Goal: Task Accomplishment & Management: Use online tool/utility

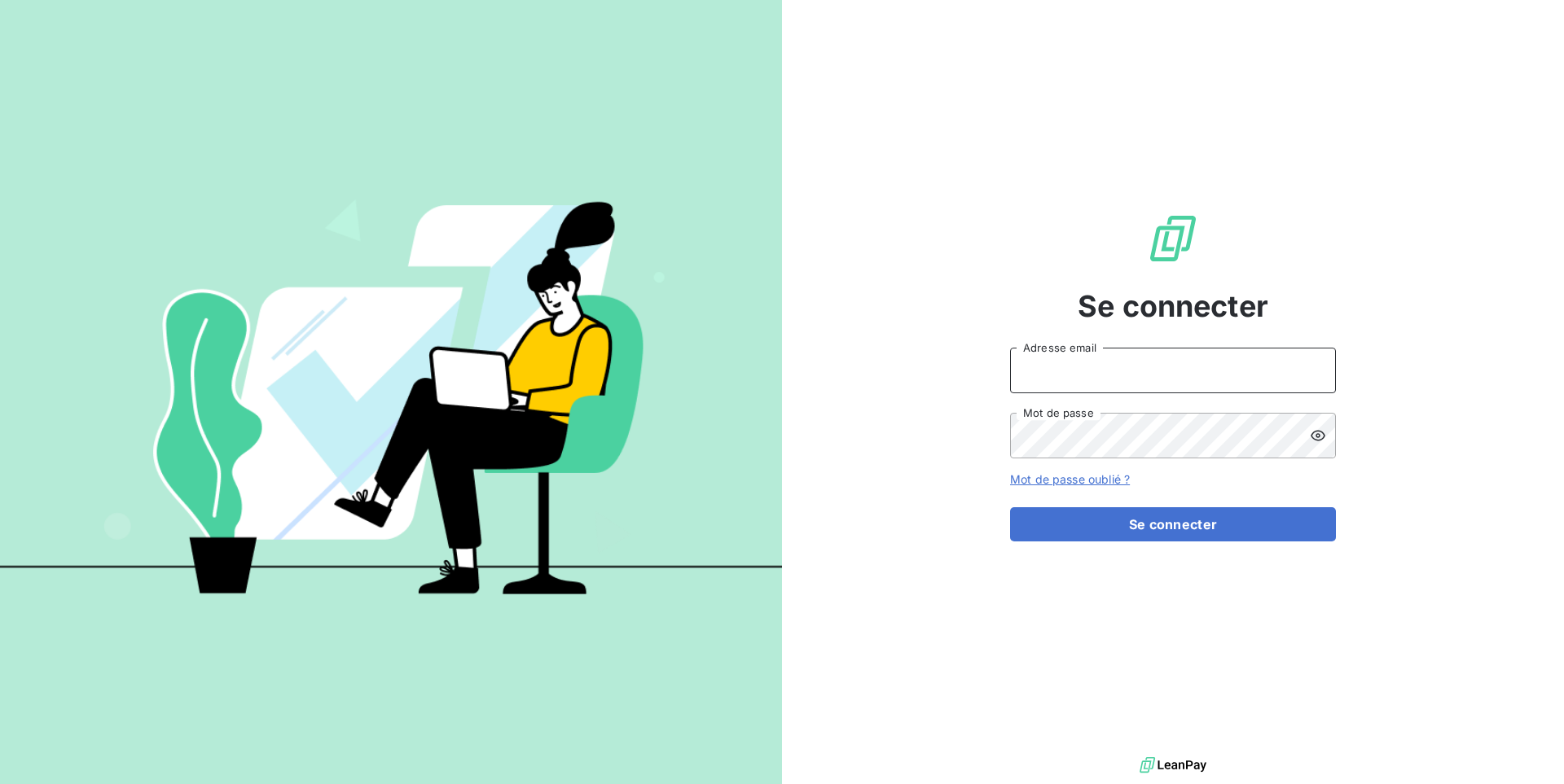
click at [1113, 383] on input "Adresse email" at bounding box center [1173, 370] width 326 height 45
paste input "brut"
type input "admin@brut"
click at [1010, 507] on button "Se connecter" at bounding box center [1173, 524] width 326 height 34
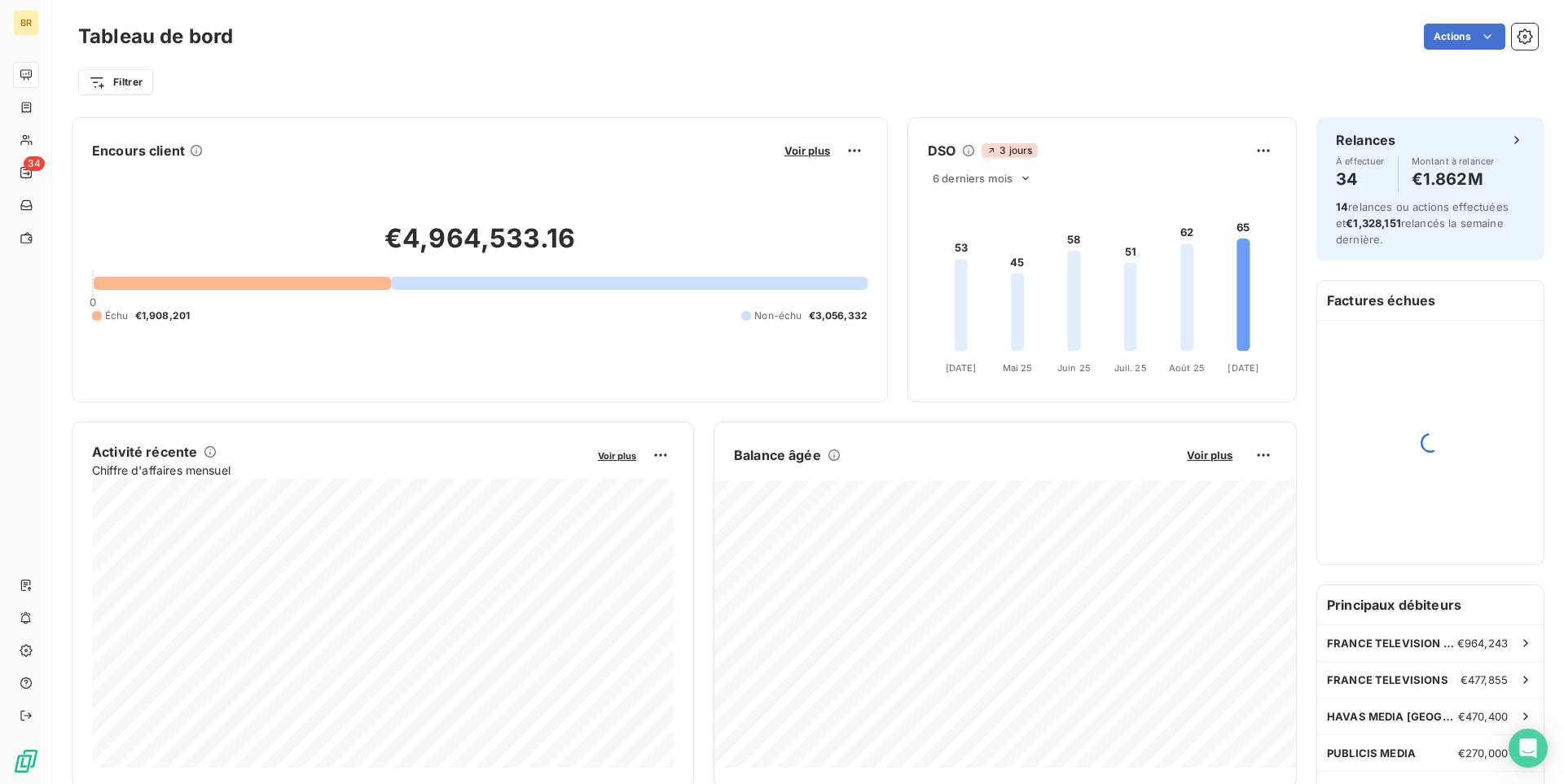
click at [1349, 24] on div "Tableau de bord Actions" at bounding box center [808, 37] width 1459 height 34
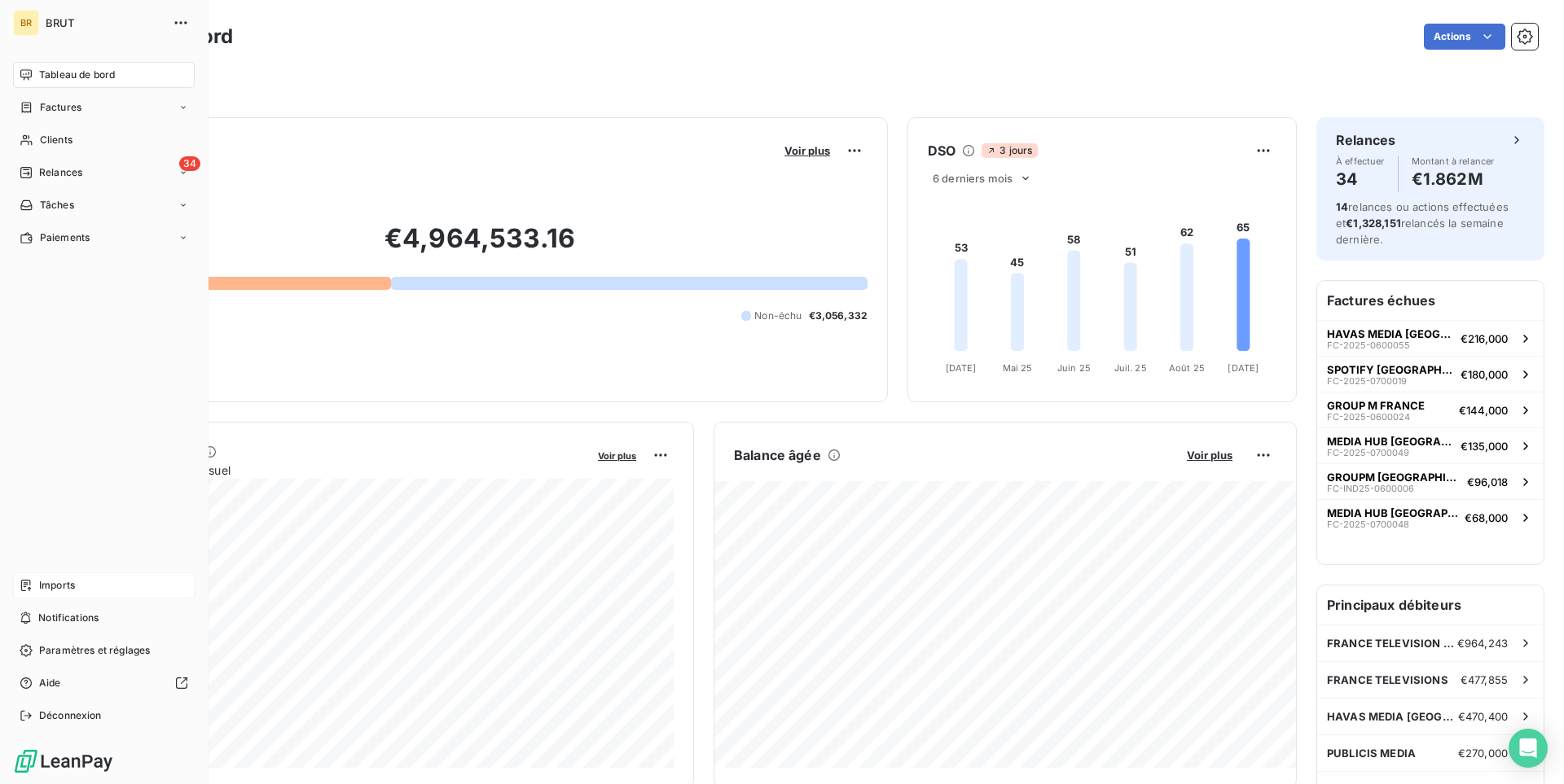
click at [127, 587] on div "Imports" at bounding box center [104, 586] width 181 height 26
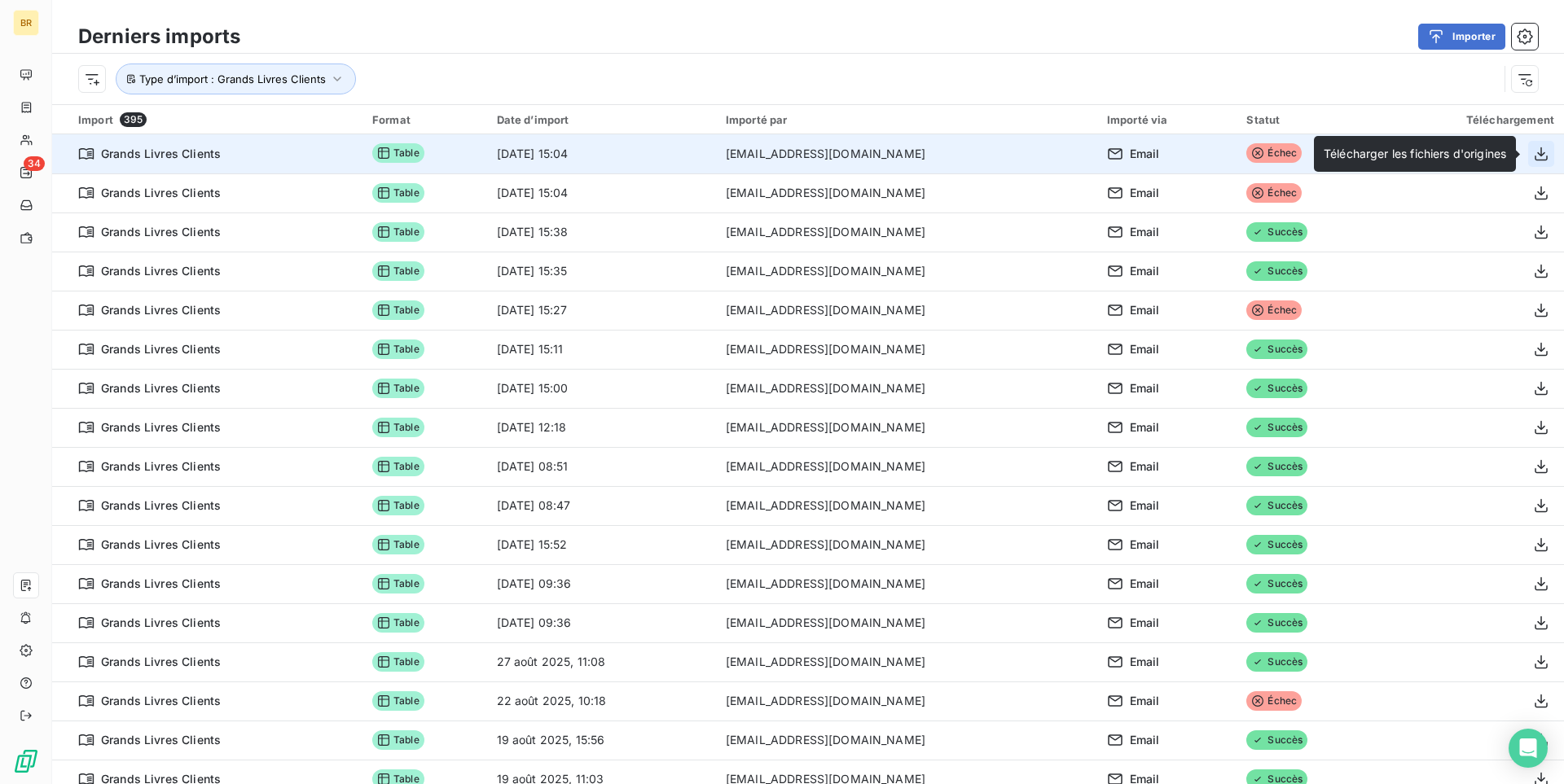
click at [1537, 156] on icon "button" at bounding box center [1540, 153] width 16 height 16
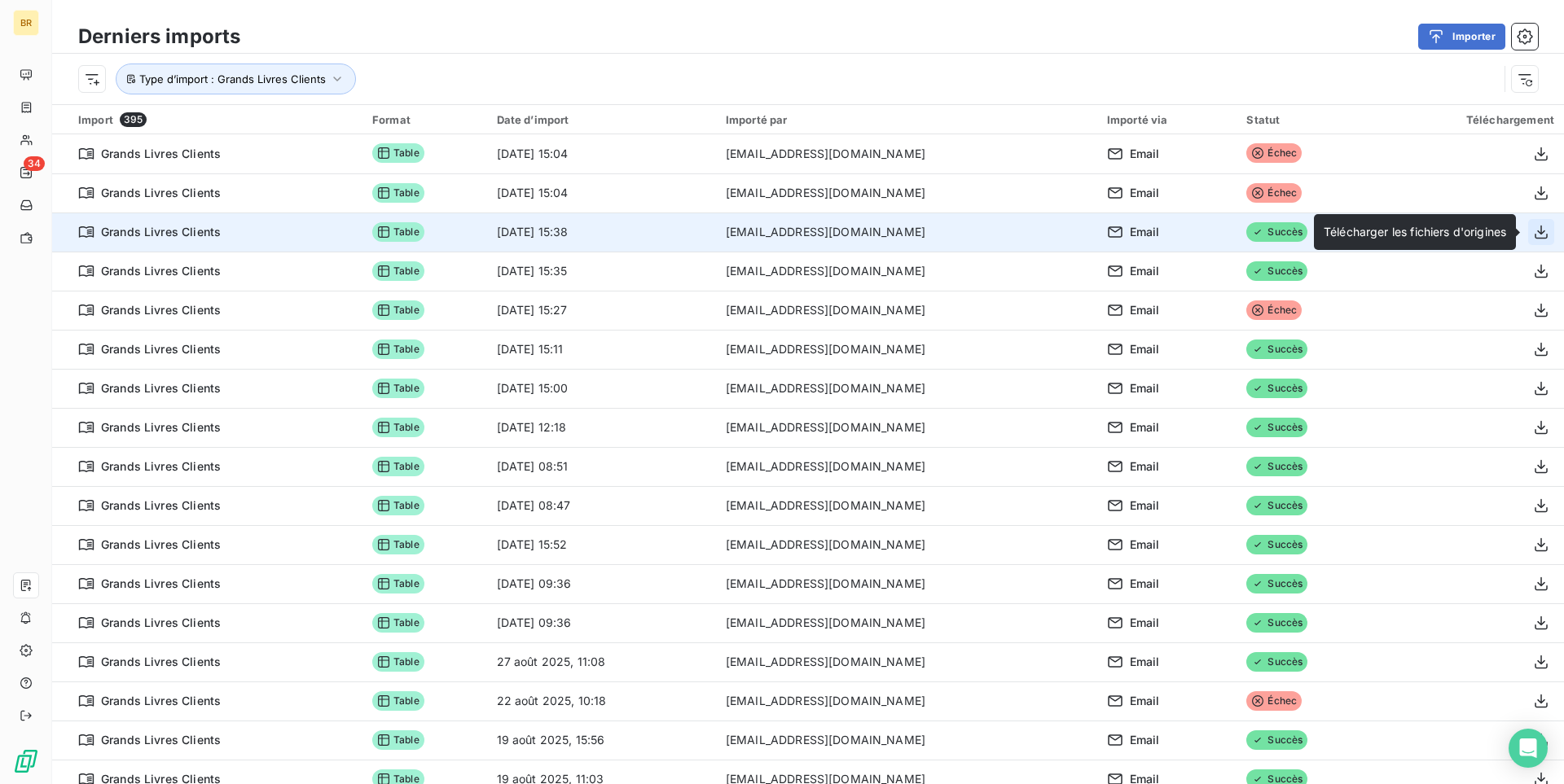
click at [1545, 239] on icon "button" at bounding box center [1540, 231] width 16 height 16
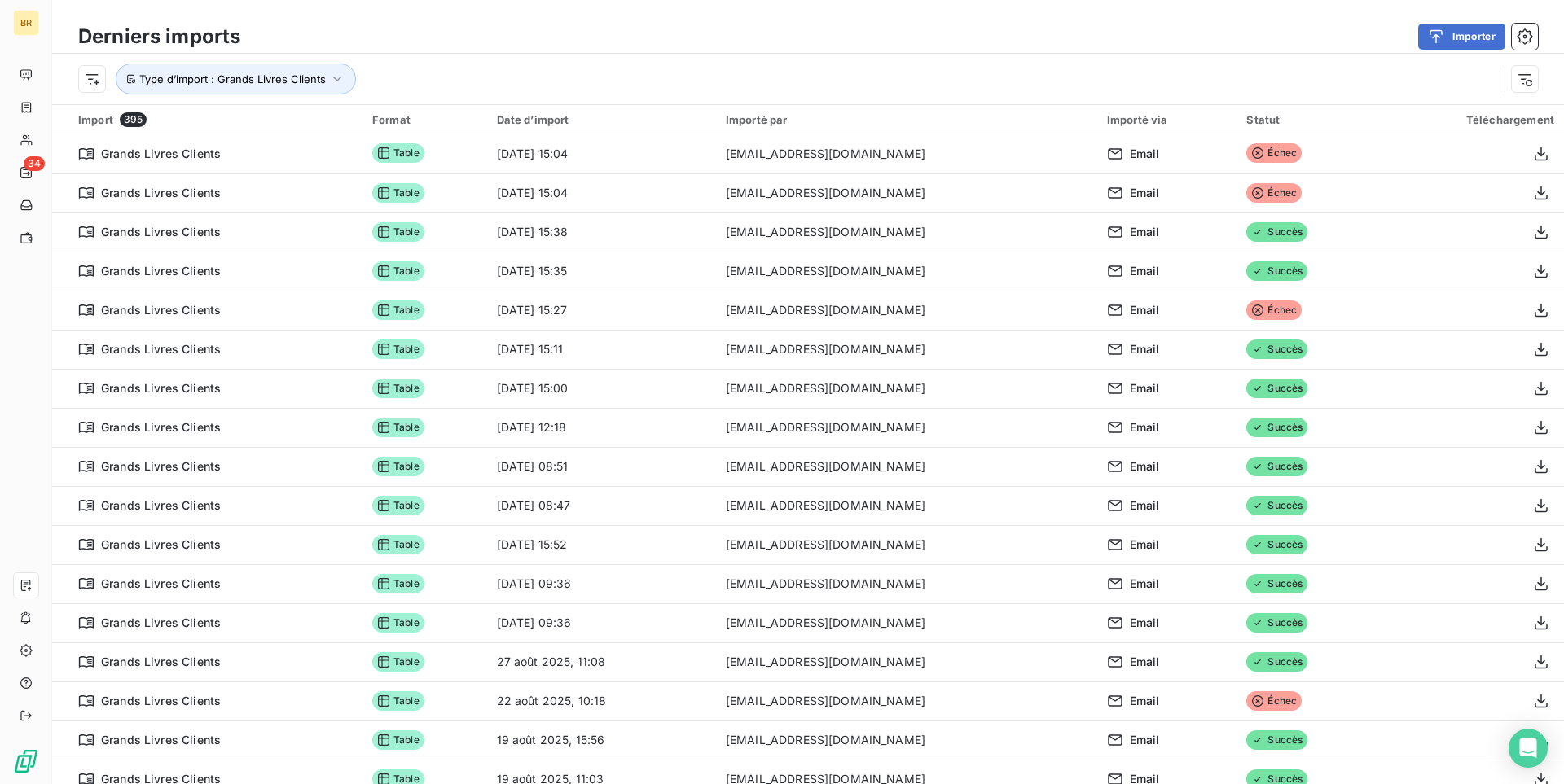
click at [985, 55] on div "Type d’import : Grands Livres Clients" at bounding box center [808, 78] width 1512 height 50
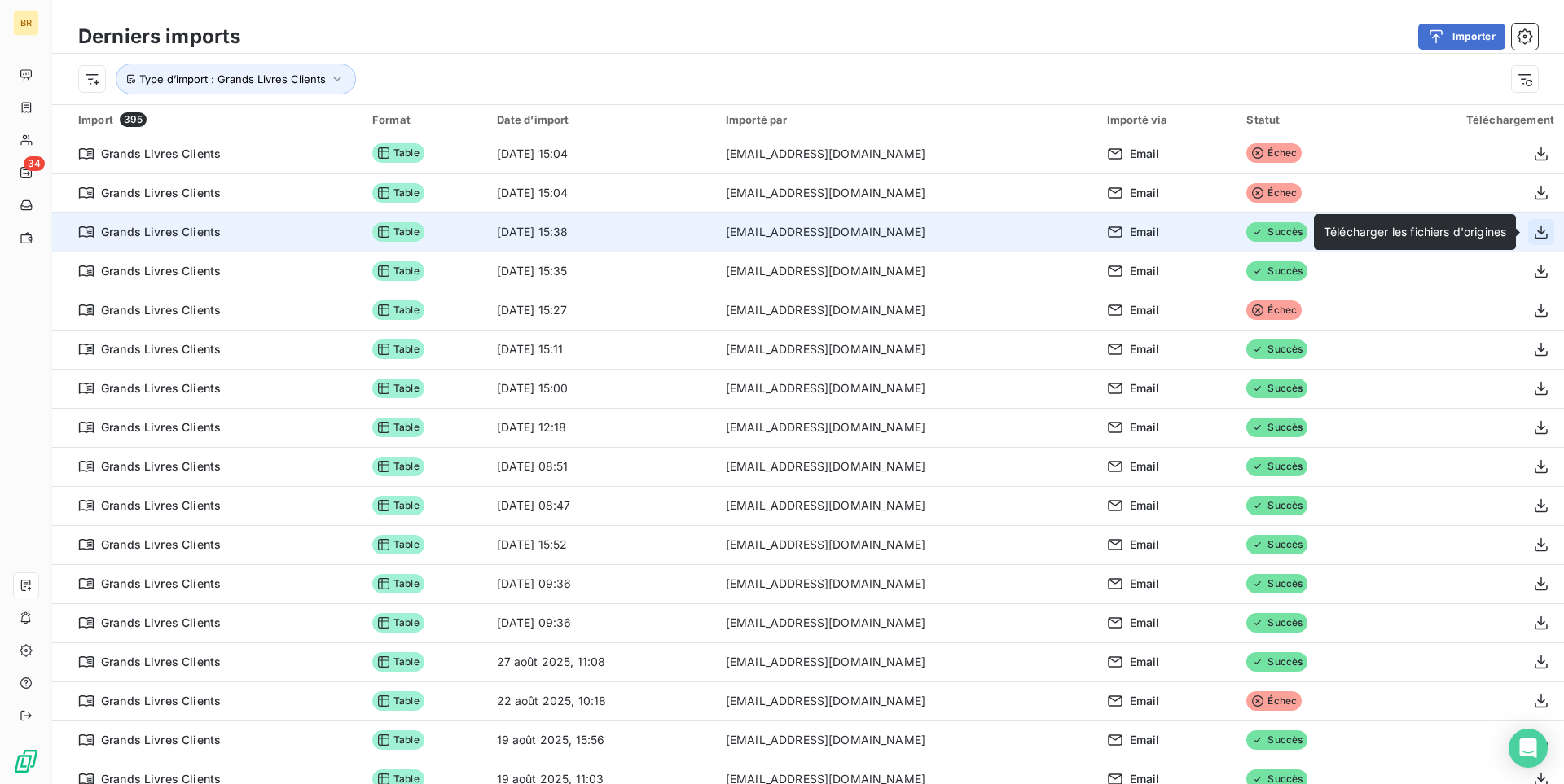
click at [1542, 230] on icon "button" at bounding box center [1540, 231] width 16 height 16
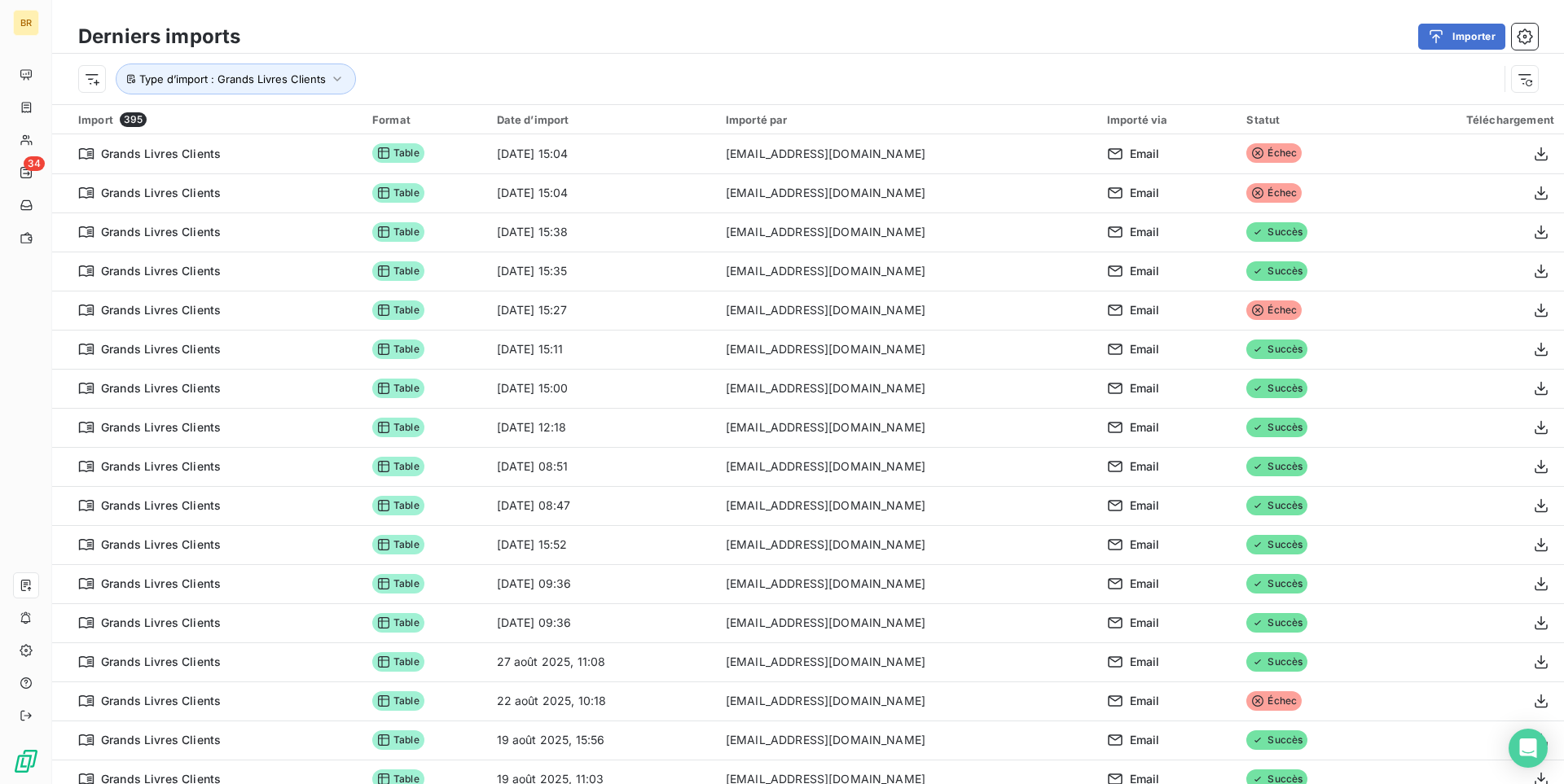
click at [751, 55] on div "Type d’import : Grands Livres Clients" at bounding box center [808, 78] width 1512 height 50
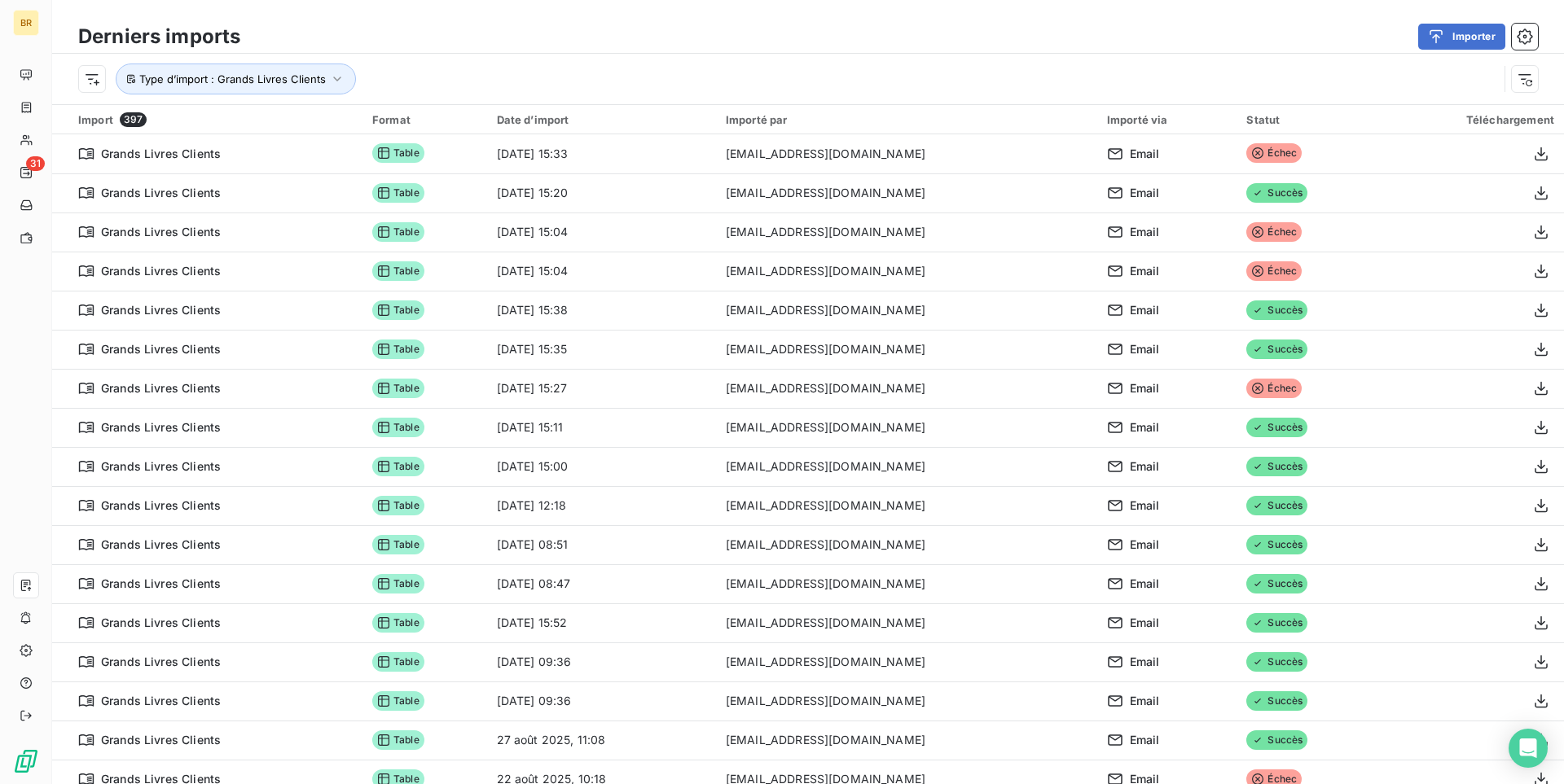
click at [1191, 23] on div "Derniers imports Importer" at bounding box center [808, 37] width 1512 height 34
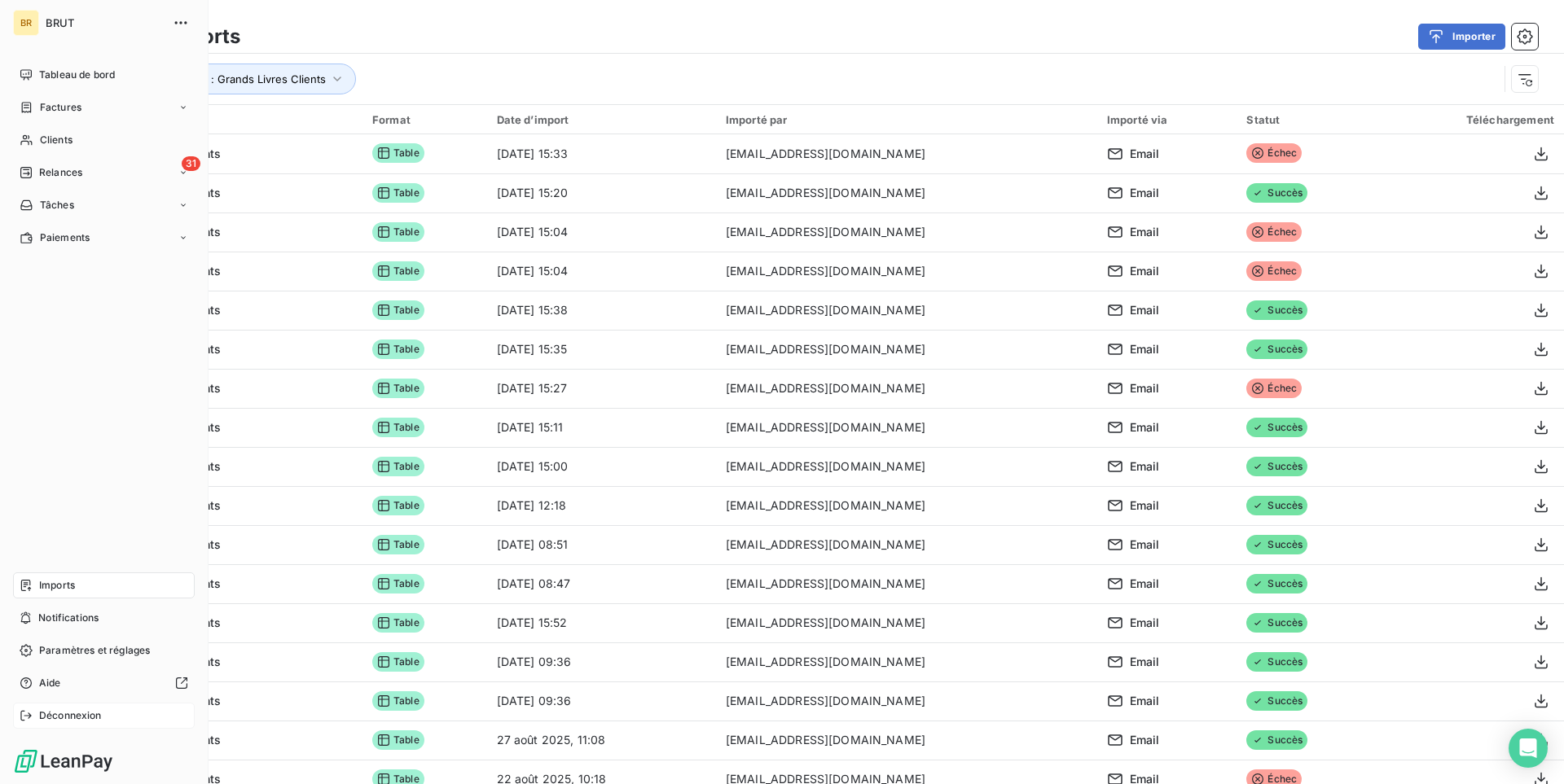
click at [69, 704] on div "Déconnexion" at bounding box center [104, 716] width 181 height 26
